Goal: Information Seeking & Learning: Learn about a topic

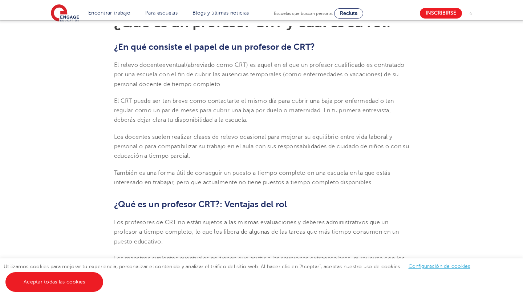
scroll to position [231, 0]
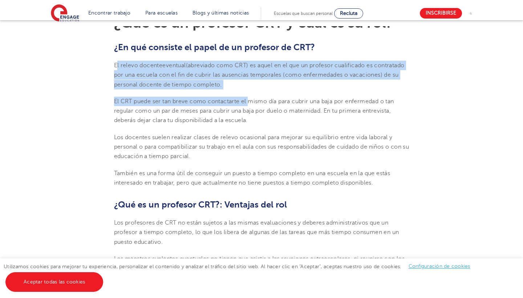
drag, startPoint x: 117, startPoint y: 63, endPoint x: 251, endPoint y: 101, distance: 138.9
click at [251, 101] on font "El CRT puede ser tan breve como contactarte el mismo día para cubrir una baja p…" at bounding box center [254, 111] width 280 height 26
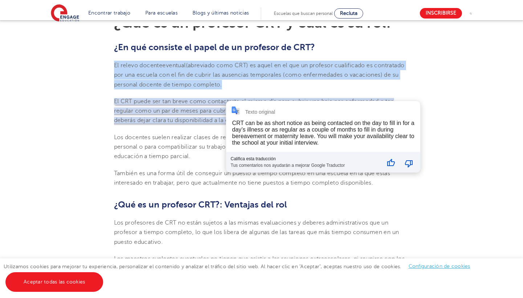
drag, startPoint x: 115, startPoint y: 65, endPoint x: 274, endPoint y: 81, distance: 159.6
click at [274, 81] on p "El relevo docente eventual (abreviado como CRT) es aquel en el que un profesor …" at bounding box center [261, 75] width 295 height 29
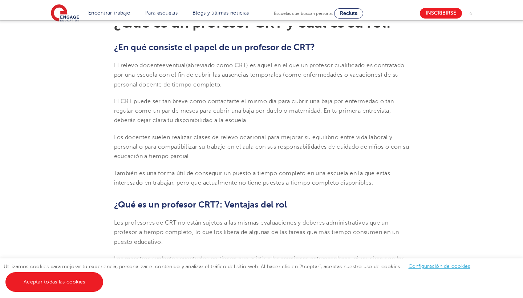
click at [202, 77] on font "(abreviado como CRT) es aquel en el que un profesor cualificado es contratado p…" at bounding box center [259, 75] width 291 height 26
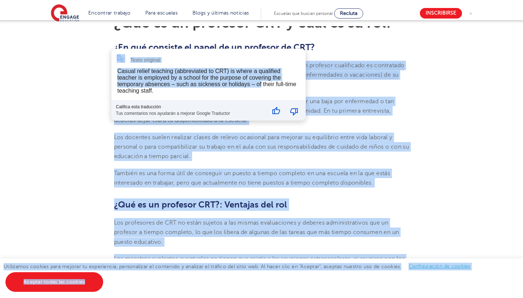
drag, startPoint x: 116, startPoint y: 65, endPoint x: 261, endPoint y: 81, distance: 146.6
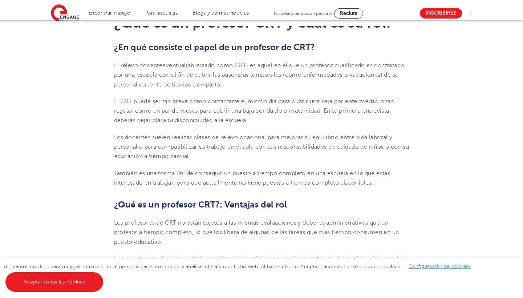
click at [375, 77] on font "(abreviado como CRT) es aquel en el que un profesor cualificado es contratado p…" at bounding box center [259, 75] width 291 height 26
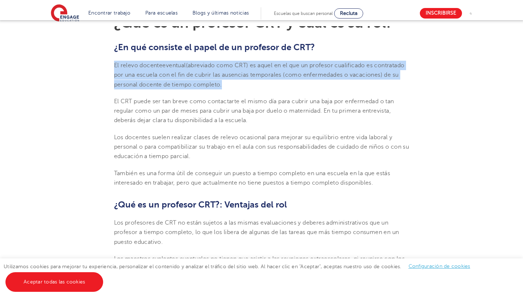
drag, startPoint x: 274, startPoint y: 84, endPoint x: 115, endPoint y: 65, distance: 160.7
click at [115, 65] on p "El relevo docente eventual (abreviado como CRT) es aquel en el que un profesor …" at bounding box center [261, 75] width 295 height 29
copy p "El relevo docente eventual (abreviado como CRT) es aquel en el que un profesor …"
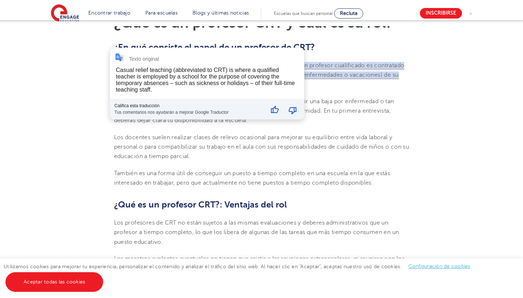
click at [221, 169] on p "También es una forma útil de conseguir un puesto a tiempo completo en una escue…" at bounding box center [261, 178] width 295 height 19
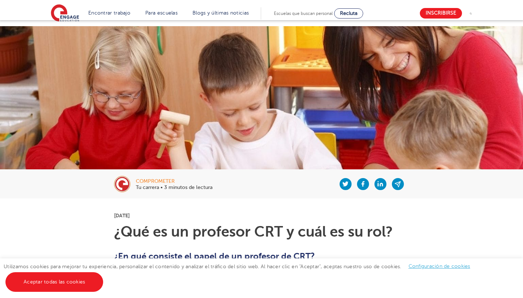
scroll to position [24, 0]
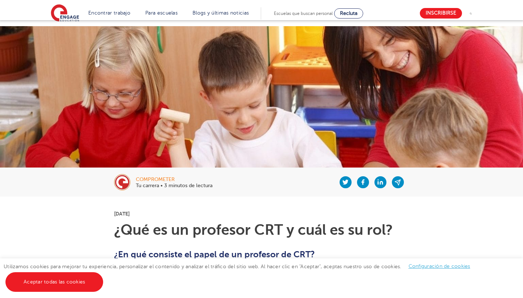
click at [208, 236] on font "¿Qué es un profesor CRT y cuál es su rol?" at bounding box center [253, 230] width 279 height 16
click at [195, 228] on font "¿Qué es un profesor CRT y cuál es su rol?" at bounding box center [253, 230] width 279 height 16
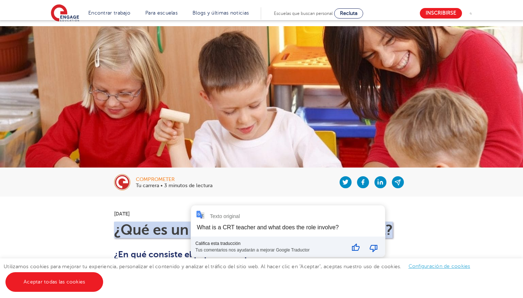
click at [220, 217] on div "Texto original" at bounding box center [225, 216] width 30 height 6
click at [202, 212] on img at bounding box center [200, 214] width 9 height 9
click at [217, 228] on div "What is a CRT teacher and what does the role involve?" at bounding box center [268, 227] width 142 height 6
click at [227, 231] on div "Texto original What is a CRT teacher and what does the role involve? Califica e…" at bounding box center [288, 231] width 194 height 52
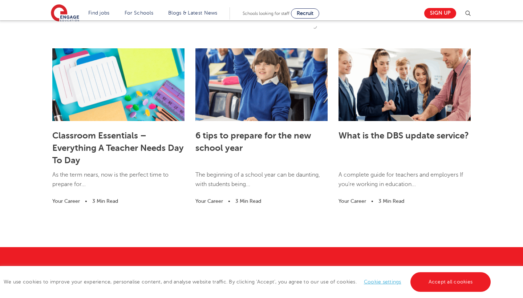
scroll to position [1097, 0]
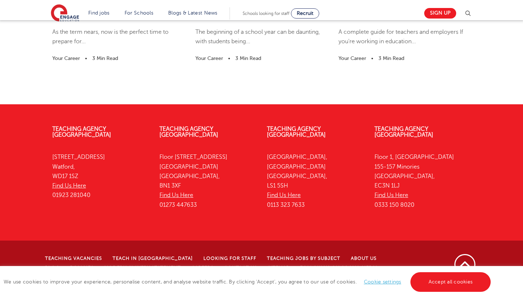
click at [438, 53] on p "A complete guide for teachers and employers If you're working in education..." at bounding box center [405, 40] width 132 height 27
